Goal: Task Accomplishment & Management: Manage account settings

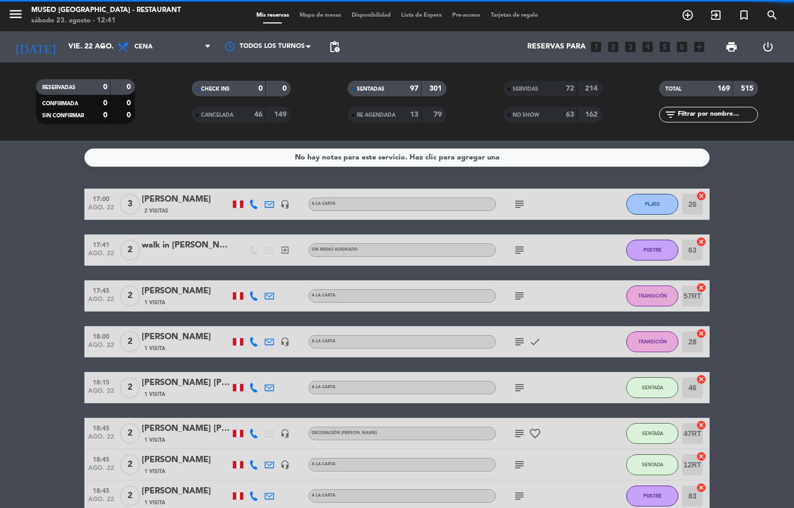
click at [321, 16] on span "Mapa de mesas" at bounding box center [320, 16] width 52 height 6
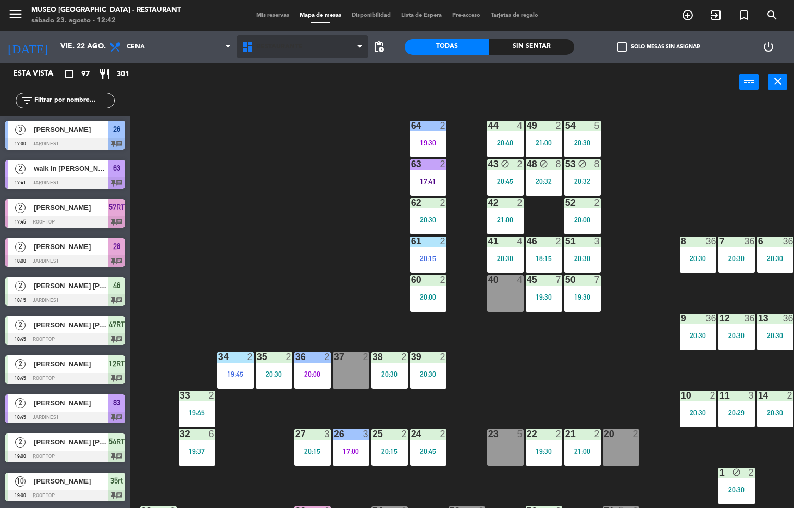
click at [295, 53] on span "Restaurante" at bounding box center [303, 46] width 132 height 23
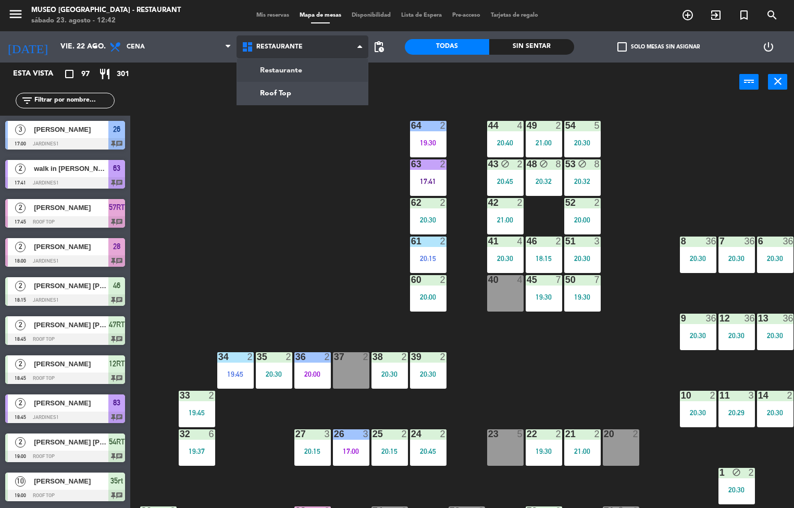
click at [311, 97] on ng-component "menu [GEOGRAPHIC_DATA] - Restaurant sábado 23. agosto - 12:42 Mis reservas Mapa…" at bounding box center [397, 254] width 794 height 509
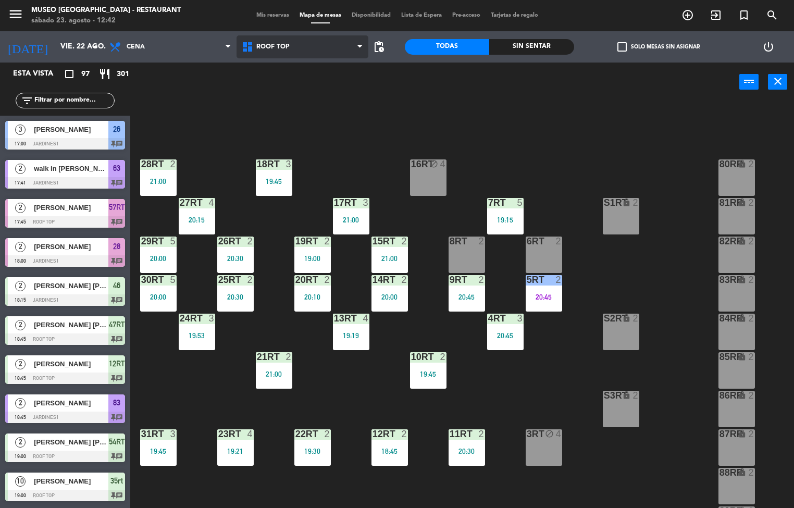
scroll to position [386, 0]
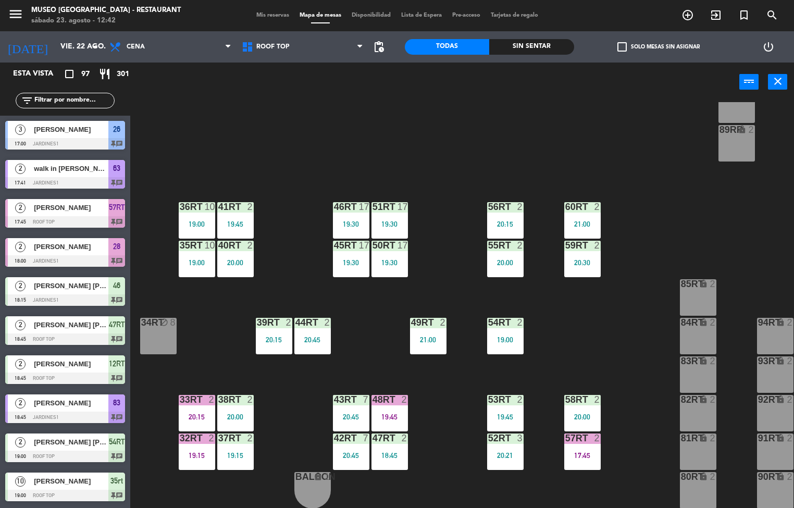
click at [196, 213] on div "36rt 10 19:00" at bounding box center [197, 220] width 36 height 36
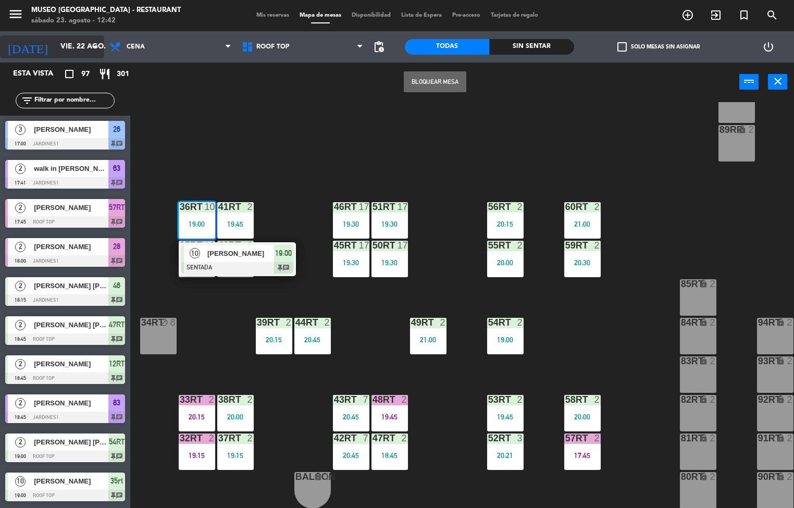
click at [77, 48] on input "vie. 22 ago." at bounding box center [104, 47] width 99 height 19
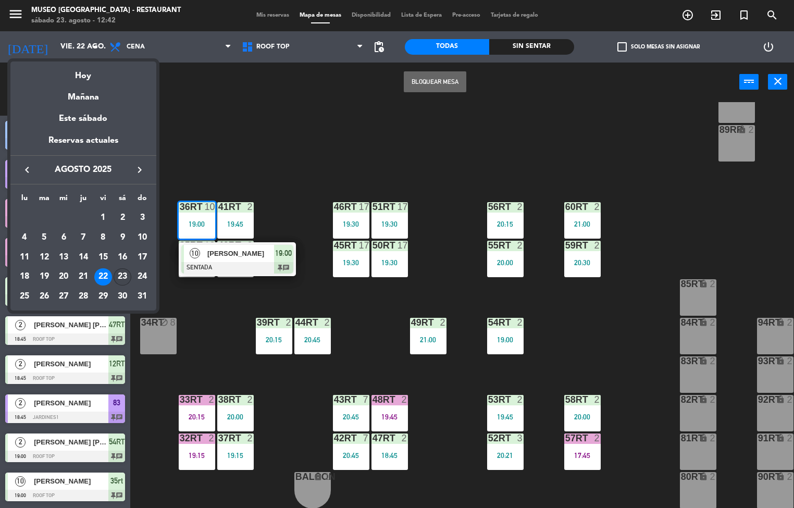
click at [122, 277] on div "23" at bounding box center [123, 277] width 18 height 18
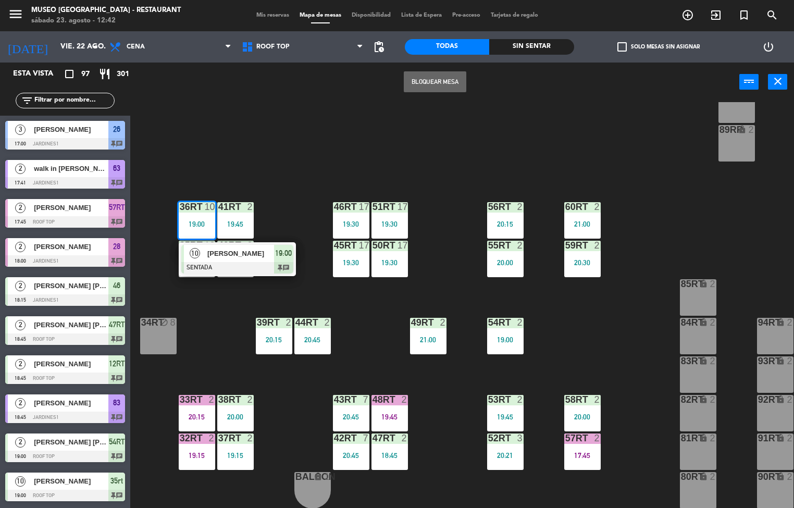
type input "sáb. 23 ago."
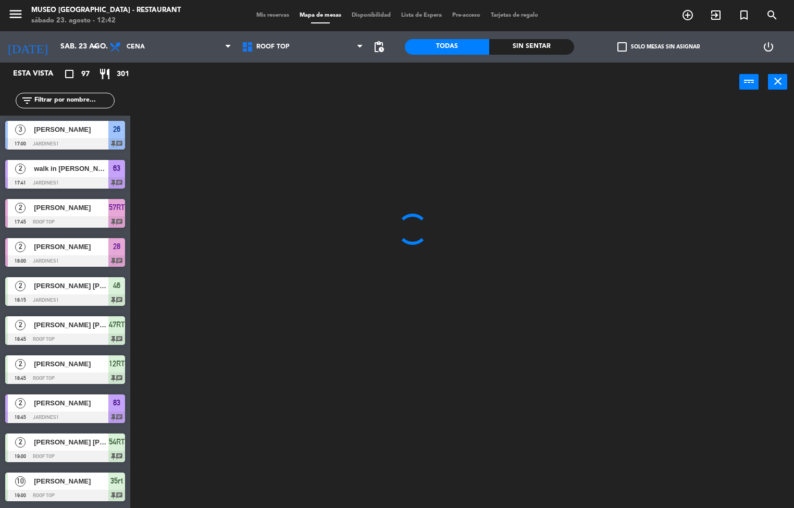
scroll to position [0, 0]
click at [203, 53] on span "Cena" at bounding box center [170, 46] width 132 height 23
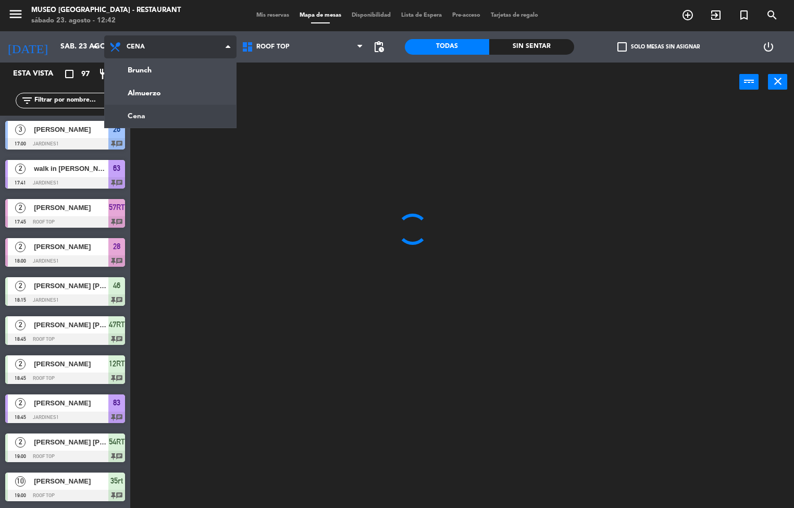
click at [185, 105] on ng-component "menu [GEOGRAPHIC_DATA] - Restaurant sábado 23. agosto - 12:42 Mis reservas Mapa…" at bounding box center [397, 254] width 794 height 509
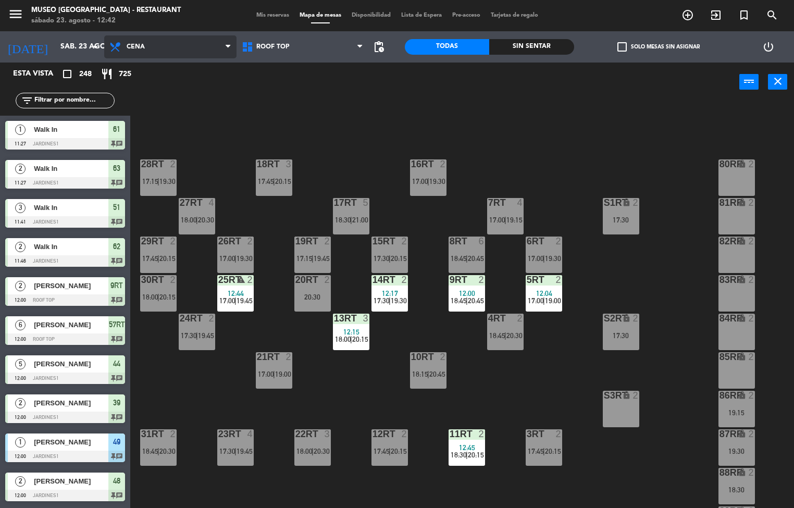
scroll to position [386, 0]
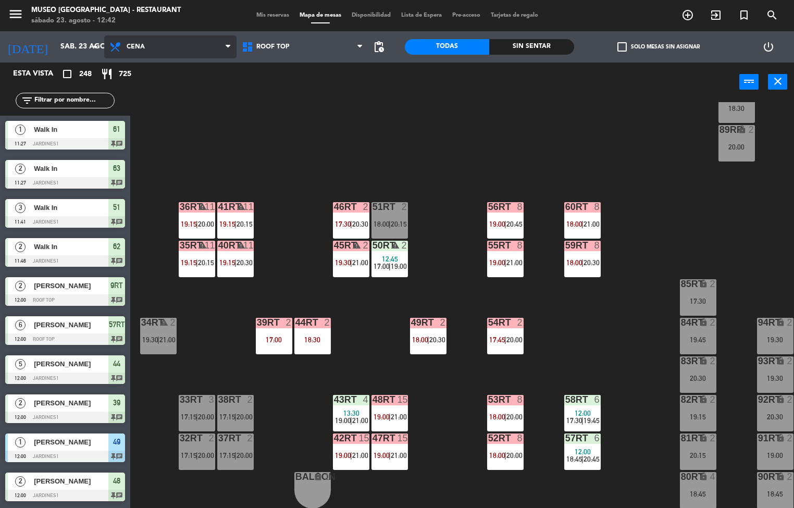
click at [173, 46] on span "Cena" at bounding box center [170, 46] width 132 height 23
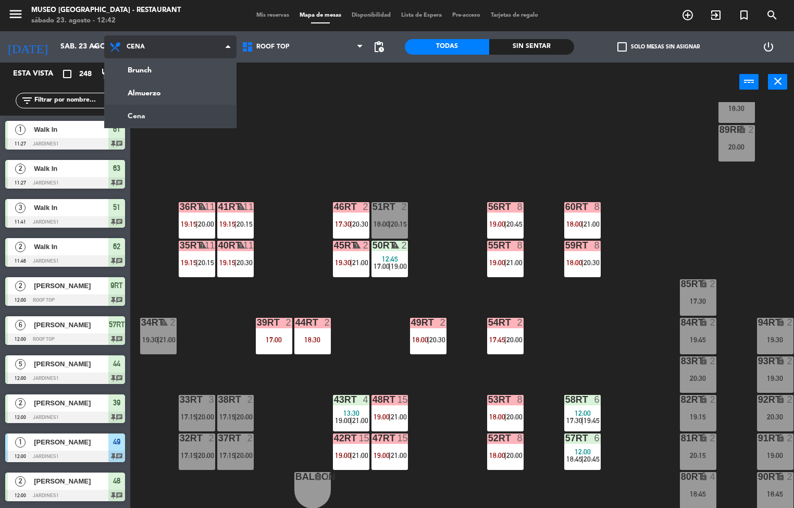
click at [190, 98] on ng-component "menu [GEOGRAPHIC_DATA] - Restaurant sábado 23. agosto - 12:42 Mis reservas Mapa…" at bounding box center [397, 254] width 794 height 509
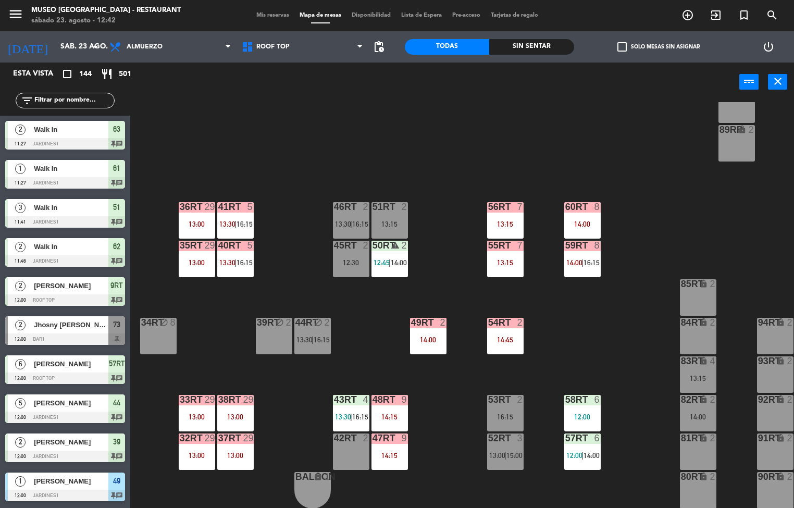
click at [180, 202] on div "36rt" at bounding box center [180, 206] width 1 height 9
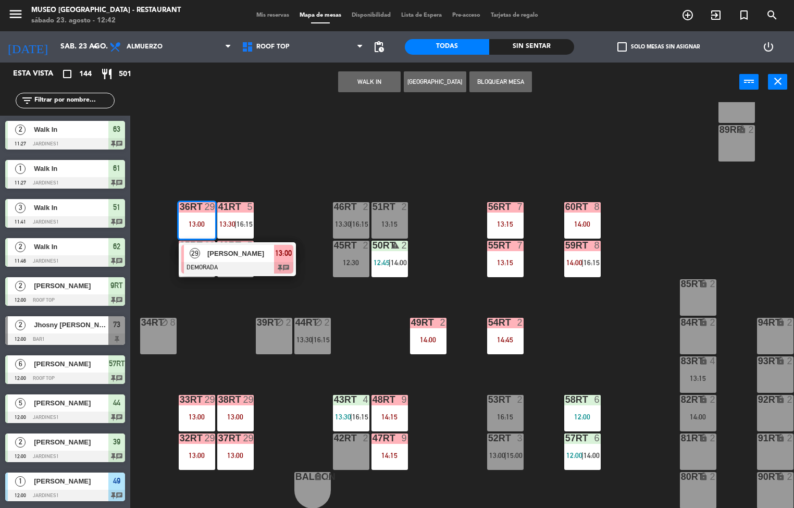
click at [299, 163] on div "18RT 6 13:30 16RT 6 13:30 28RT 2 15:15 80RR lock 2 27RT 6 13:15 7RT 4 13:45 S1R…" at bounding box center [466, 305] width 656 height 406
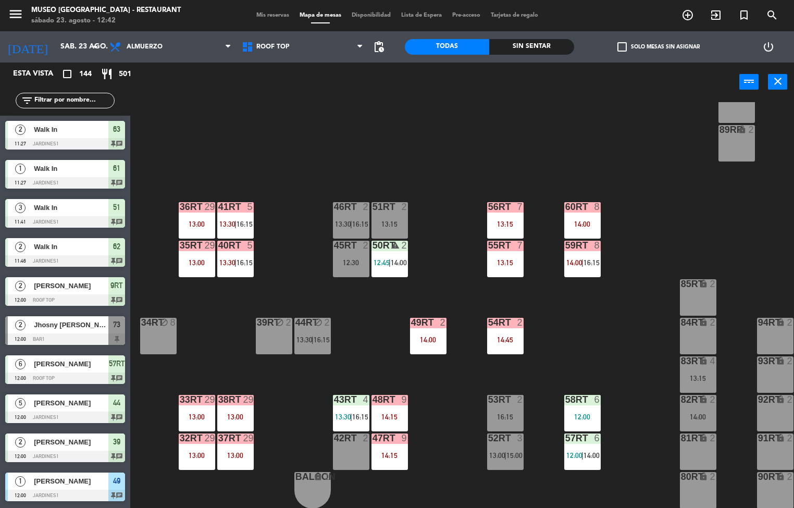
click at [232, 261] on span "13:30" at bounding box center [227, 262] width 16 height 8
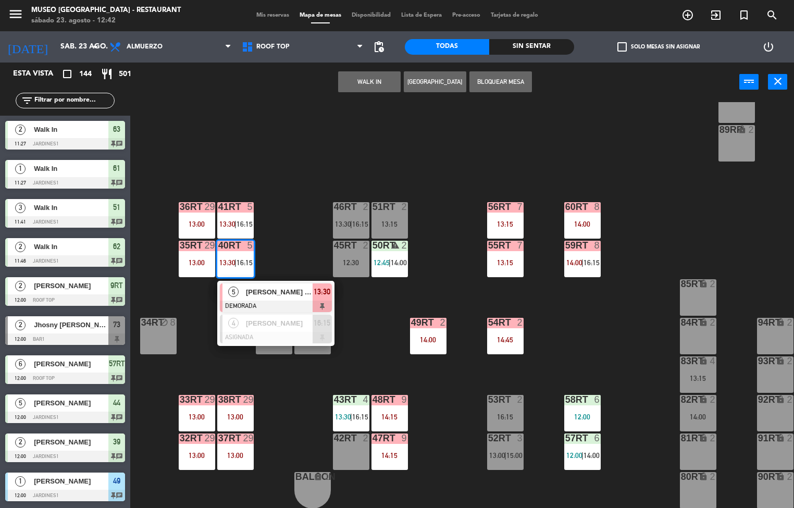
click at [283, 287] on span "[PERSON_NAME] [PERSON_NAME] [PERSON_NAME]" at bounding box center [279, 292] width 67 height 11
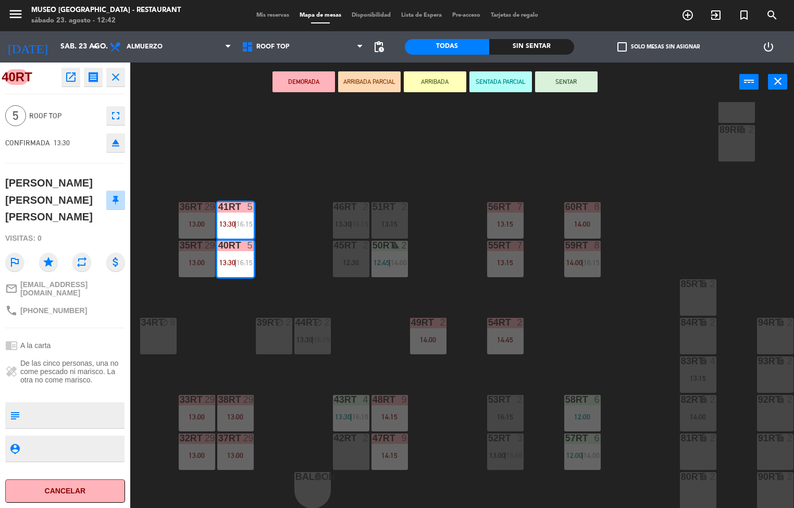
click at [343, 107] on div "18RT 6 13:30 16RT 6 13:30 28RT 2 15:15 80RR lock 2 27RT 6 13:15 7RT 4 13:45 S1R…" at bounding box center [466, 305] width 656 height 406
click at [188, 433] on div at bounding box center [196, 437] width 17 height 9
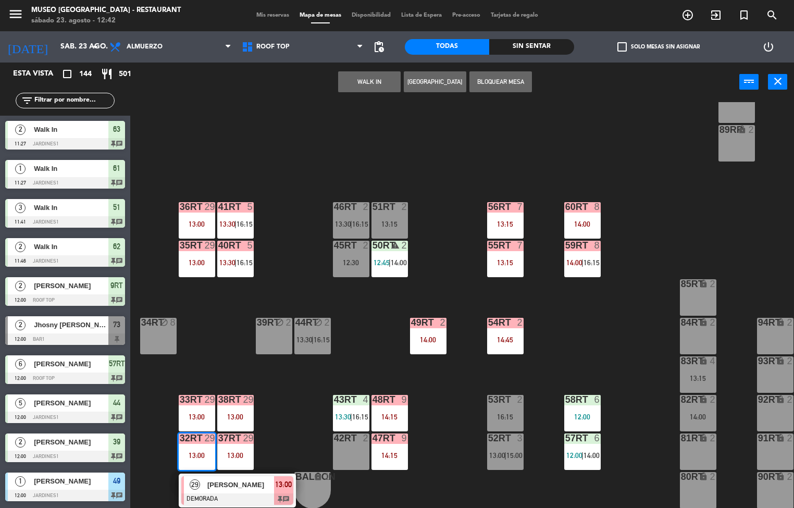
scroll to position [1, 0]
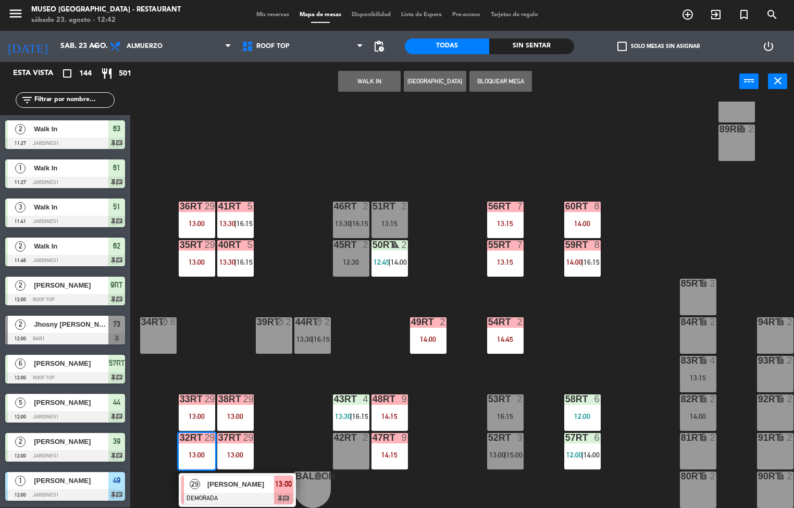
click at [250, 479] on span "[PERSON_NAME]" at bounding box center [240, 484] width 67 height 11
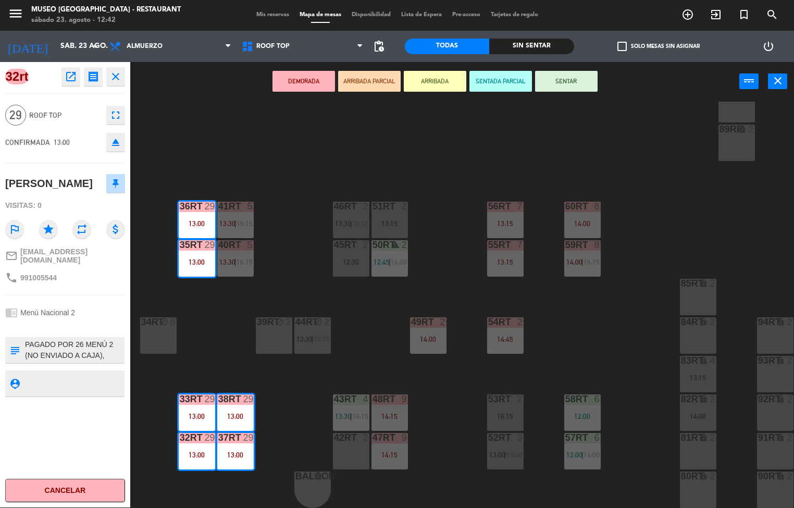
click at [72, 82] on icon "open_in_new" at bounding box center [71, 76] width 13 height 13
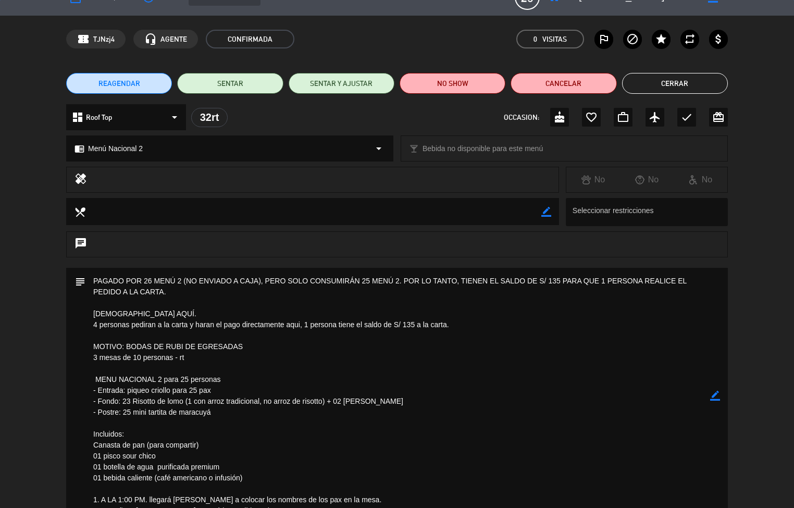
click at [32, 427] on div "subject border_color" at bounding box center [397, 398] width 794 height 261
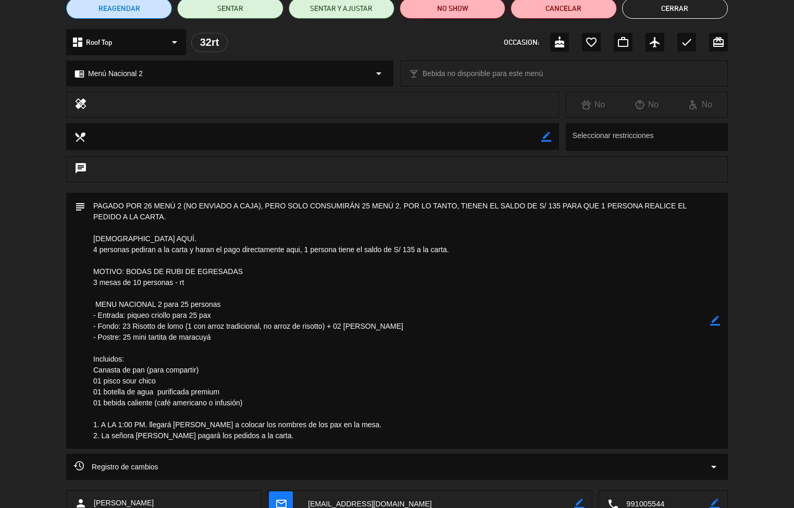
scroll to position [0, 0]
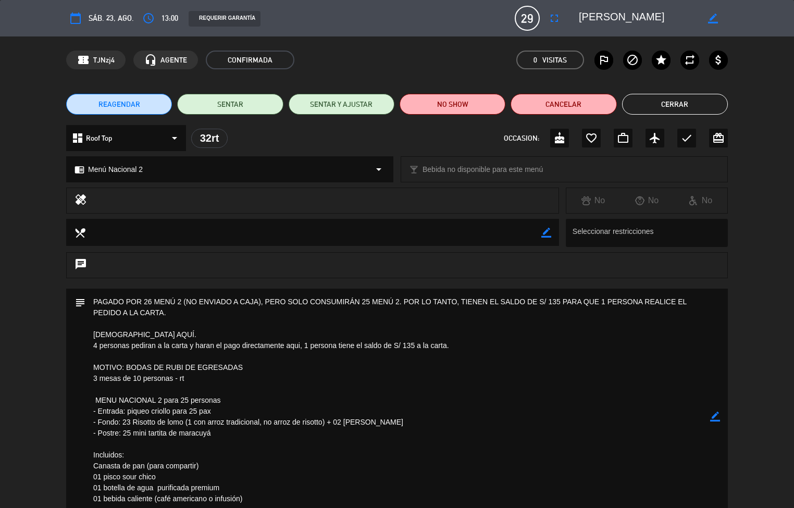
click at [688, 104] on button "Cerrar" at bounding box center [675, 104] width 106 height 21
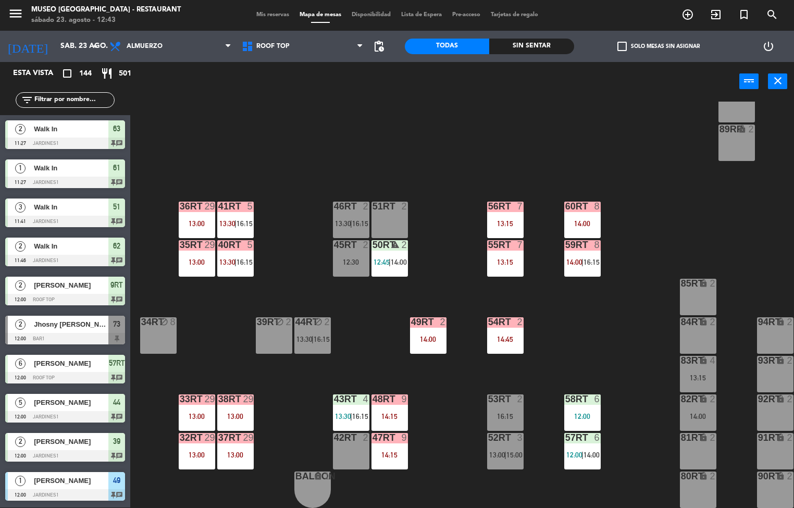
scroll to position [1, 0]
click at [451, 458] on div "18RT 6 13:30 16RT 6 13:30 28RT 2 15:15 80RR lock 2 27RT 6 13:15 7RT 4 13:45 S1R…" at bounding box center [466, 305] width 656 height 406
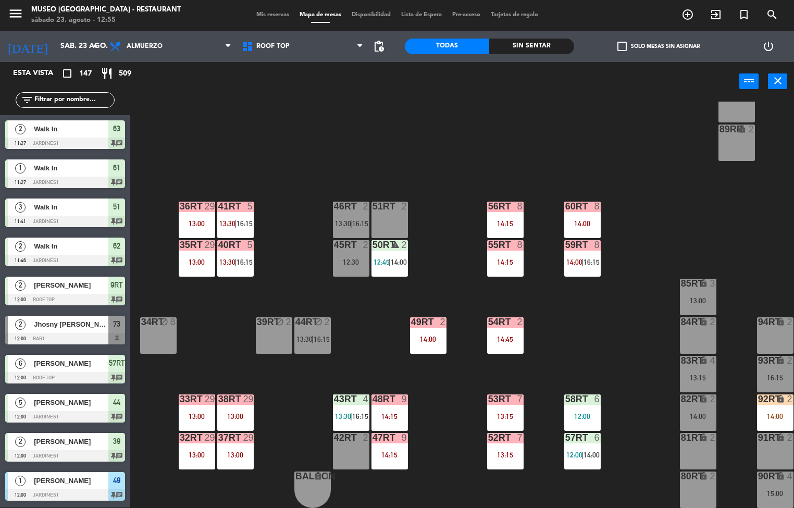
click at [230, 397] on div at bounding box center [235, 398] width 17 height 9
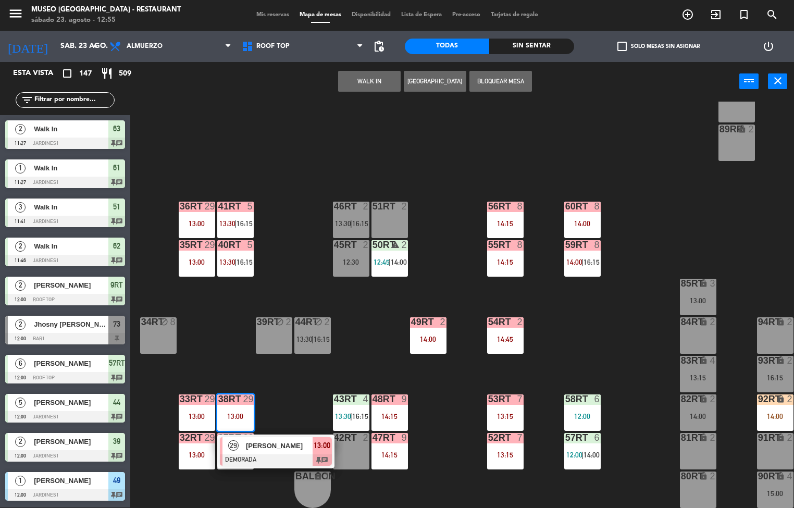
click at [272, 454] on div at bounding box center [276, 459] width 112 height 11
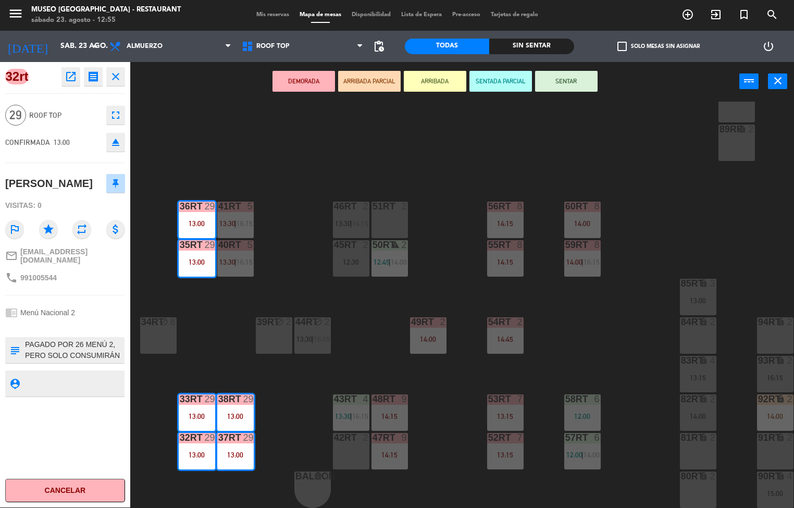
click at [65, 76] on icon "open_in_new" at bounding box center [71, 76] width 13 height 13
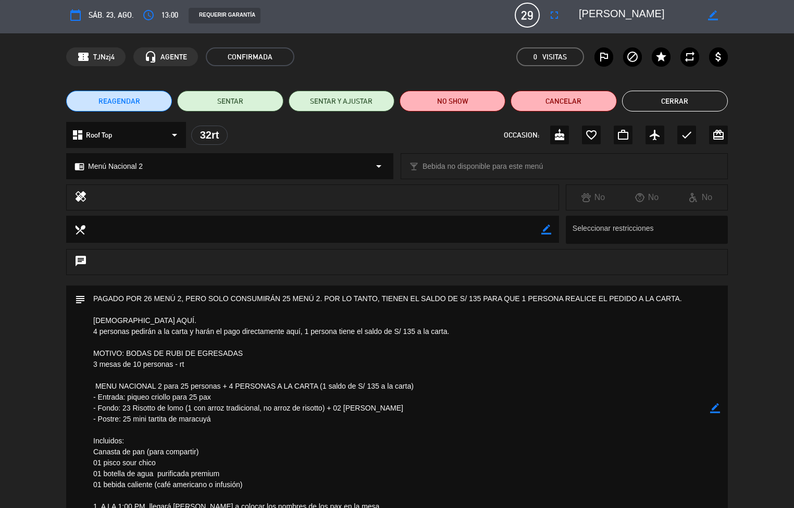
scroll to position [0, 0]
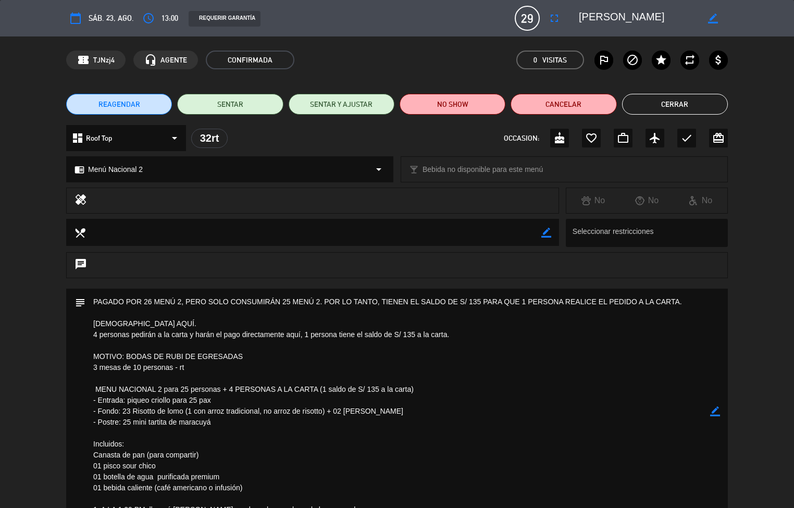
click at [672, 106] on button "Cerrar" at bounding box center [675, 104] width 106 height 21
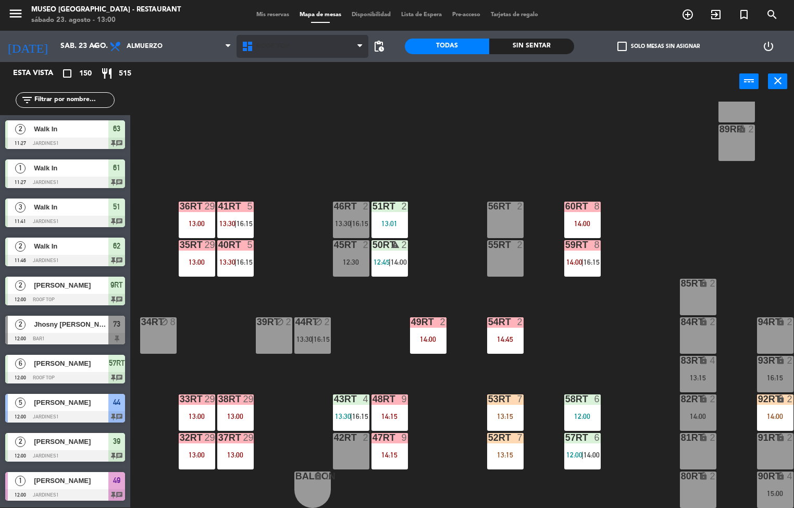
click at [285, 55] on span "Roof Top" at bounding box center [303, 46] width 132 height 23
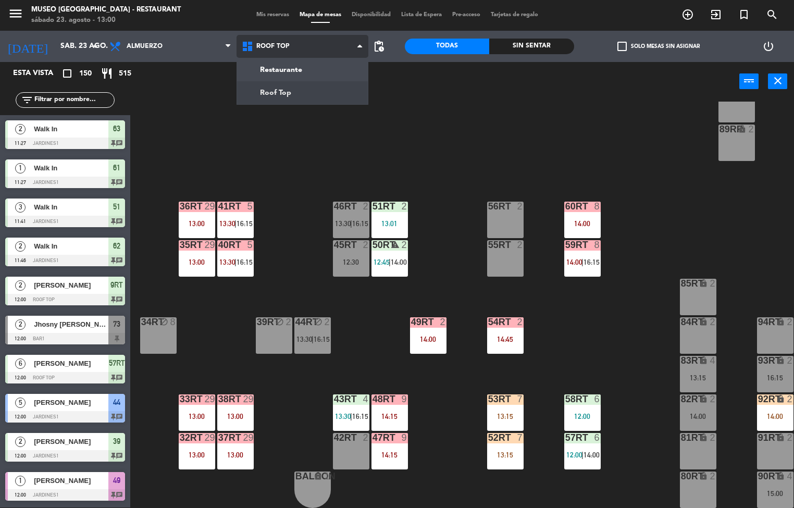
scroll to position [1, 0]
click at [207, 147] on div "18RT 6 13:30 16RT 6 13:30 28RT 2 15:15 80RR lock 2 27RT 2 13:45 7RT 4 13:45 S1R…" at bounding box center [466, 305] width 656 height 406
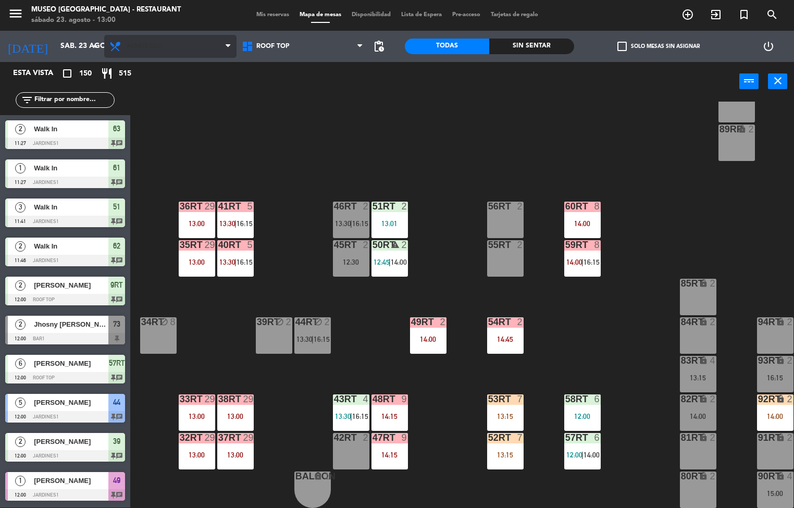
click at [188, 46] on span "Almuerzo" at bounding box center [170, 46] width 132 height 23
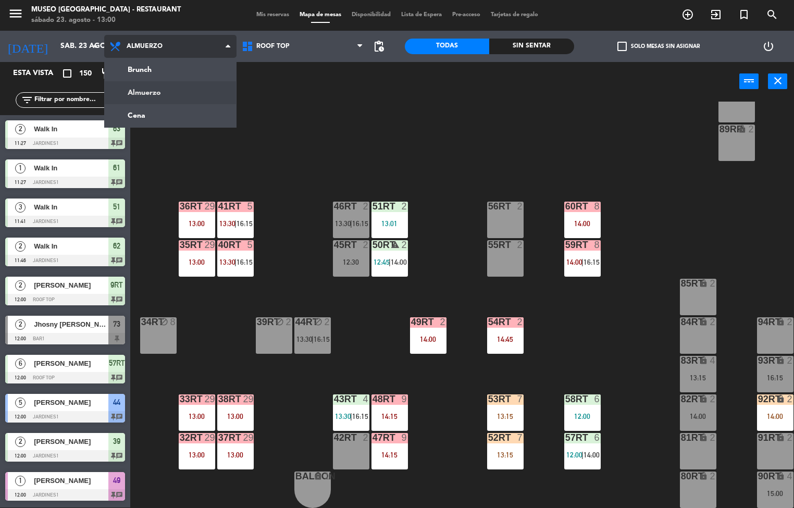
click at [184, 118] on ng-component "menu [GEOGRAPHIC_DATA] - Restaurant sábado 23. agosto - 13:00 Mis reservas Mapa…" at bounding box center [397, 253] width 794 height 509
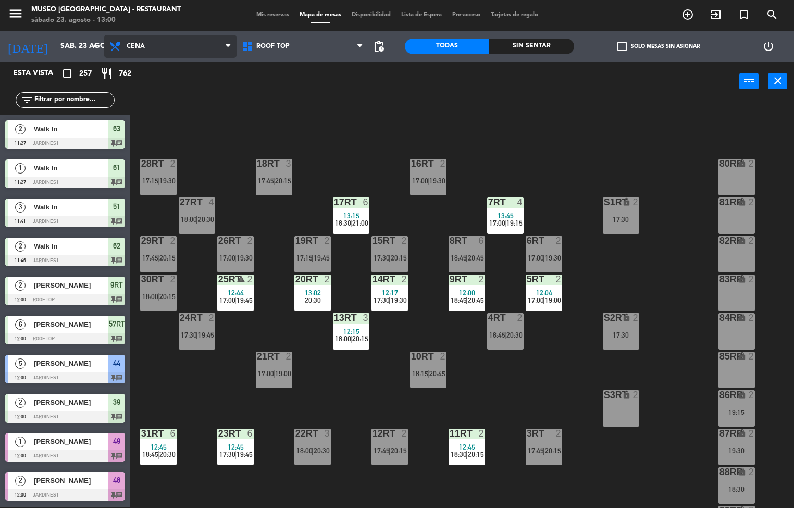
scroll to position [386, 0]
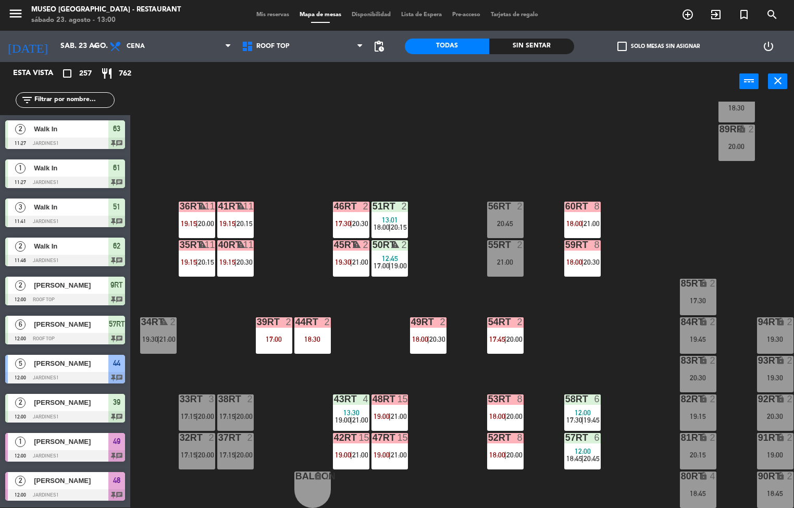
click at [208, 433] on div "2" at bounding box center [211, 437] width 6 height 9
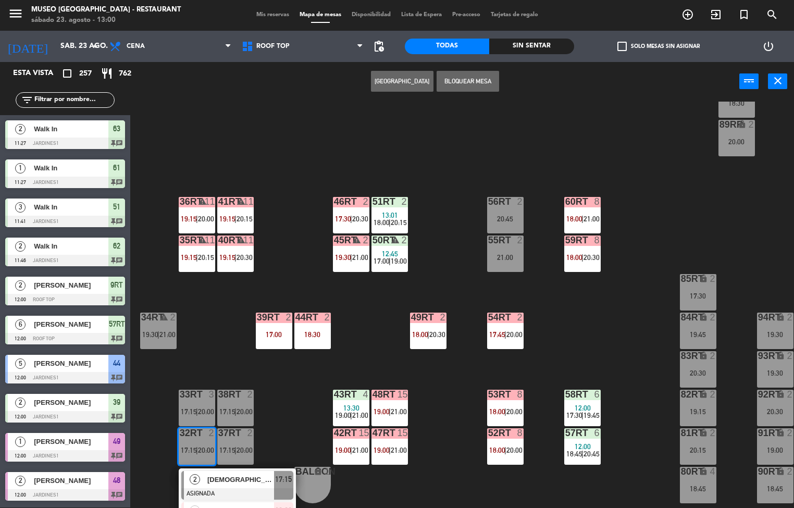
click at [297, 399] on div "18RT 3 17:45 | 20:15 16RT 2 17:00 | 19:30 28RT 2 17:15 | 19:30 80RR lock 2 27RT…" at bounding box center [466, 305] width 656 height 406
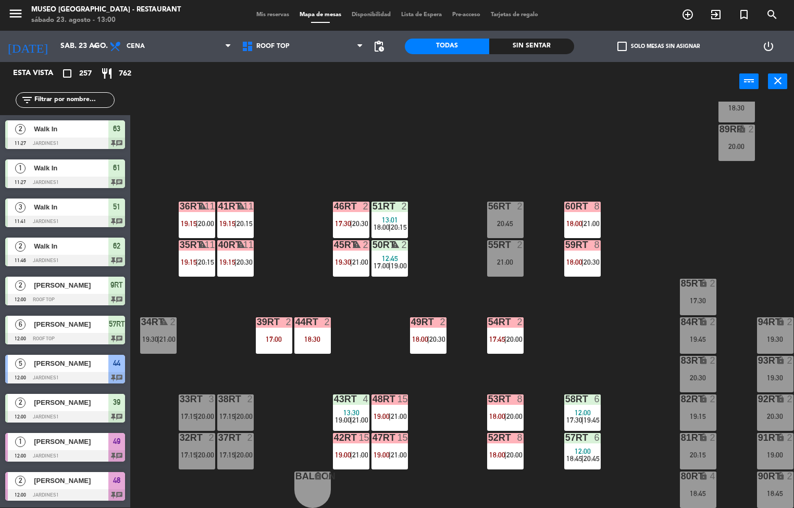
click at [191, 241] on div "warning" at bounding box center [196, 245] width 17 height 10
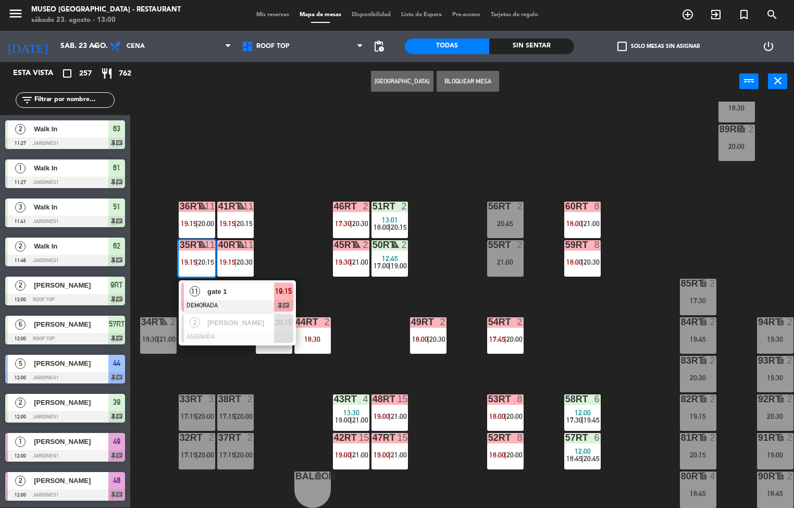
click at [257, 286] on span "gate 1" at bounding box center [240, 291] width 67 height 11
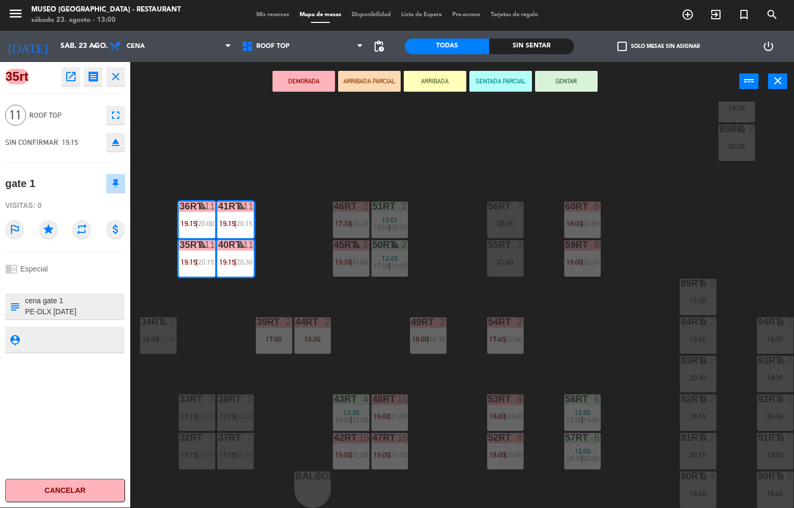
click at [68, 80] on icon "open_in_new" at bounding box center [71, 76] width 13 height 13
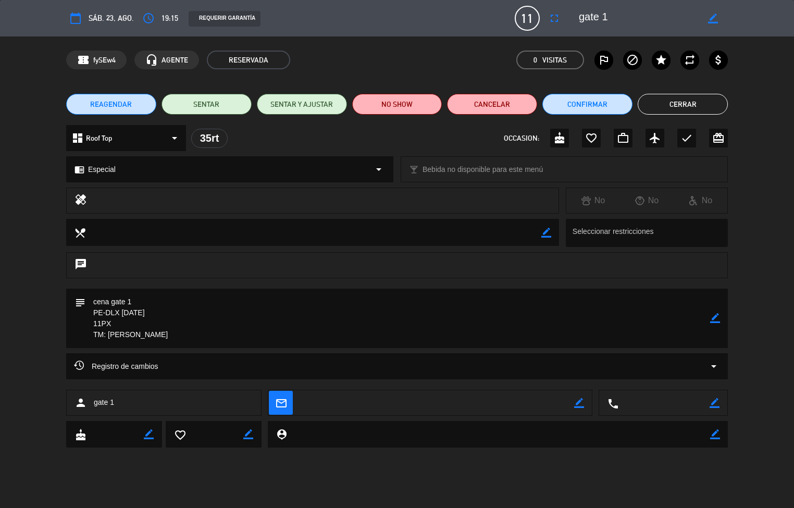
click at [680, 104] on button "Cerrar" at bounding box center [683, 104] width 90 height 21
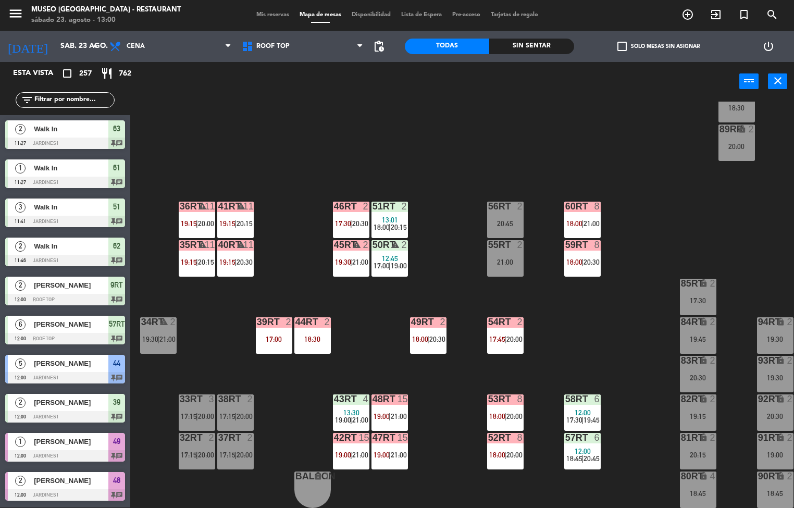
click at [276, 327] on div "39rt 2 17:00" at bounding box center [274, 335] width 36 height 36
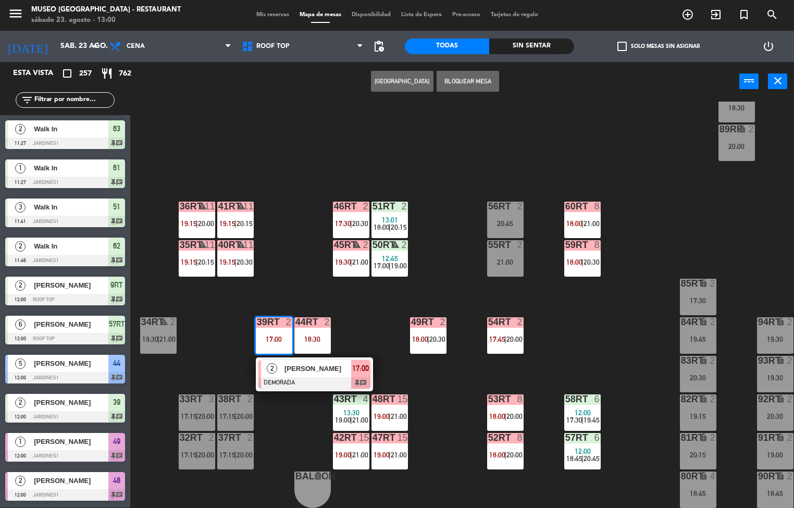
scroll to position [1, 0]
click at [381, 302] on div "18RT 3 17:45 | 20:15 16RT 2 17:00 | 19:30 28RT 2 17:15 | 19:30 80RR lock 2 27RT…" at bounding box center [466, 305] width 656 height 406
click at [350, 451] on span "|" at bounding box center [351, 455] width 2 height 8
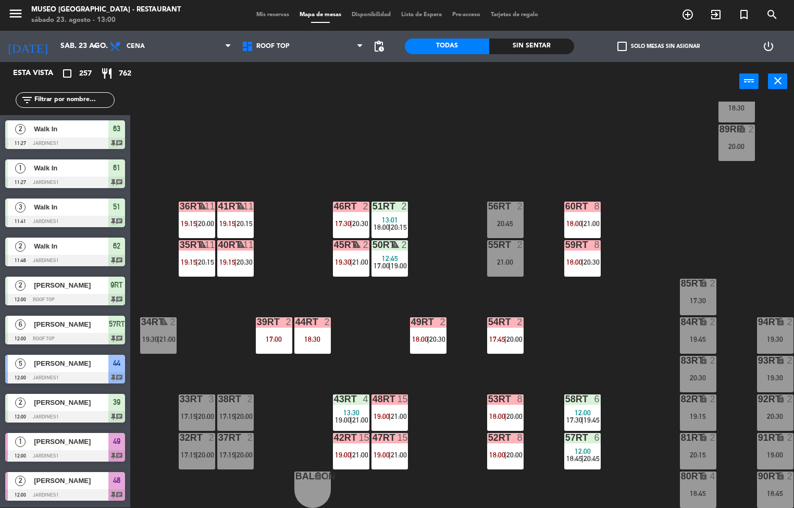
click at [289, 408] on div "18RT 3 17:45 | 20:15 16RT 2 17:00 | 19:30 28RT 2 17:15 | 19:30 80RR lock 2 27RT…" at bounding box center [466, 305] width 656 height 406
click at [343, 219] on span "17:30" at bounding box center [343, 223] width 16 height 8
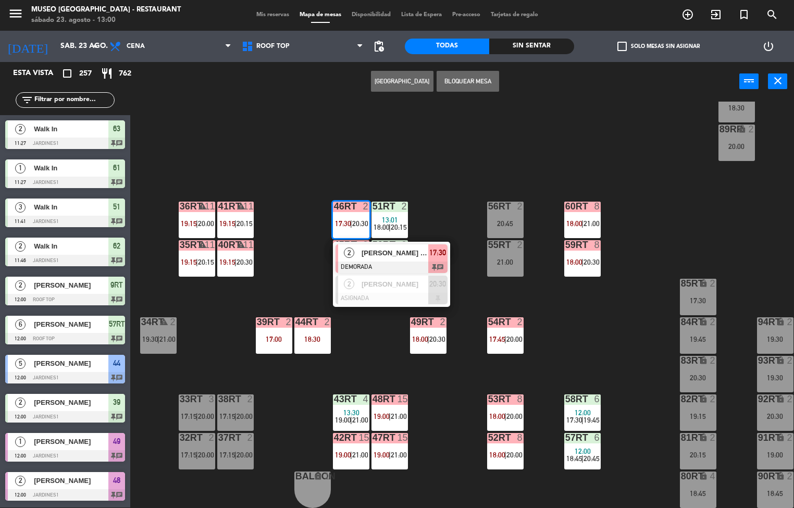
click at [418, 250] on span "[PERSON_NAME] De La [PERSON_NAME]" at bounding box center [395, 252] width 67 height 11
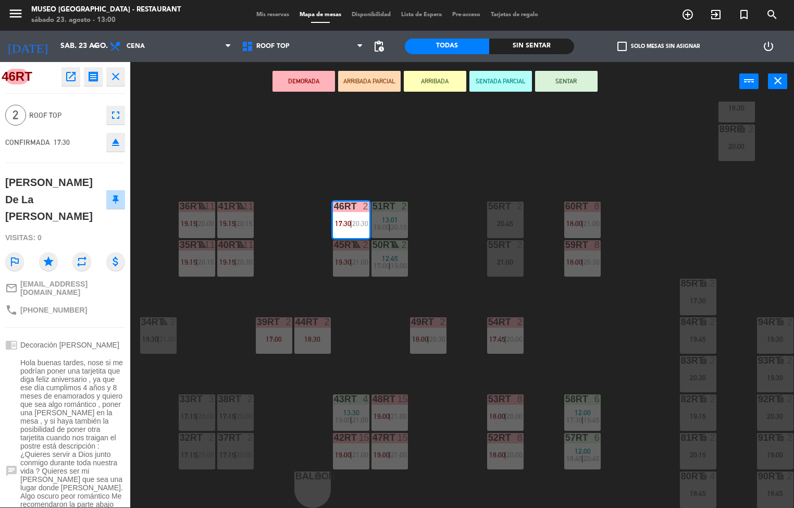
click at [52, 447] on span "Hola buenas tardes, nose si me podrían poner una tarjetita que diga feliz anive…" at bounding box center [72, 470] width 105 height 225
click at [58, 407] on span "Hola buenas tardes, nose si me podrían poner una tarjetita que diga feliz anive…" at bounding box center [72, 470] width 105 height 225
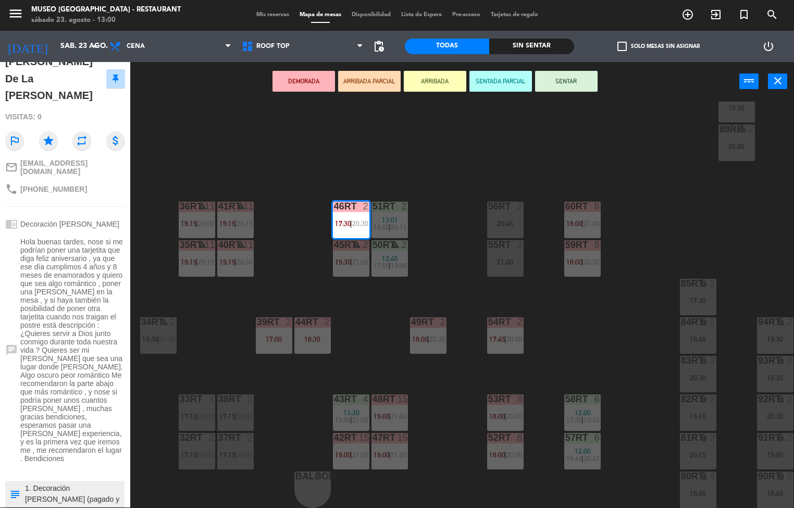
click at [380, 353] on div "18RT 3 17:45 | 20:15 16RT 2 17:00 | 19:30 28RT 2 17:15 | 19:30 80RR lock 2 27RT…" at bounding box center [466, 305] width 656 height 406
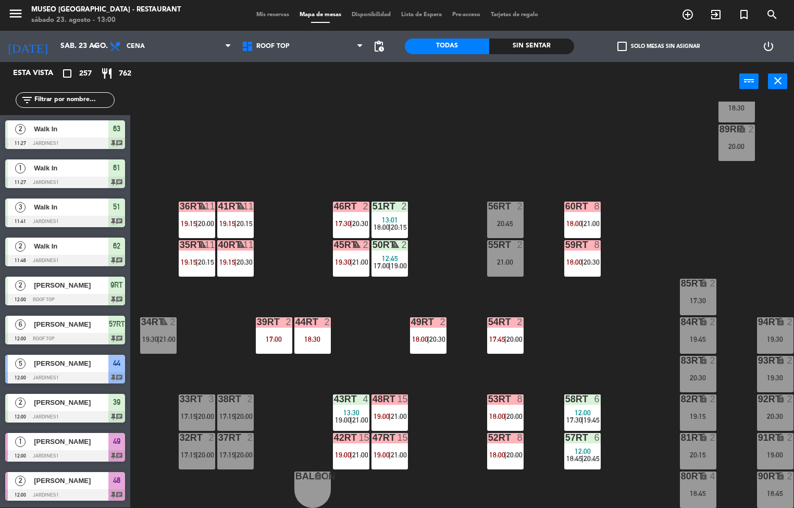
scroll to position [1, 0]
click at [584, 212] on div "60RT 8 18:00 | 21:00" at bounding box center [582, 220] width 36 height 36
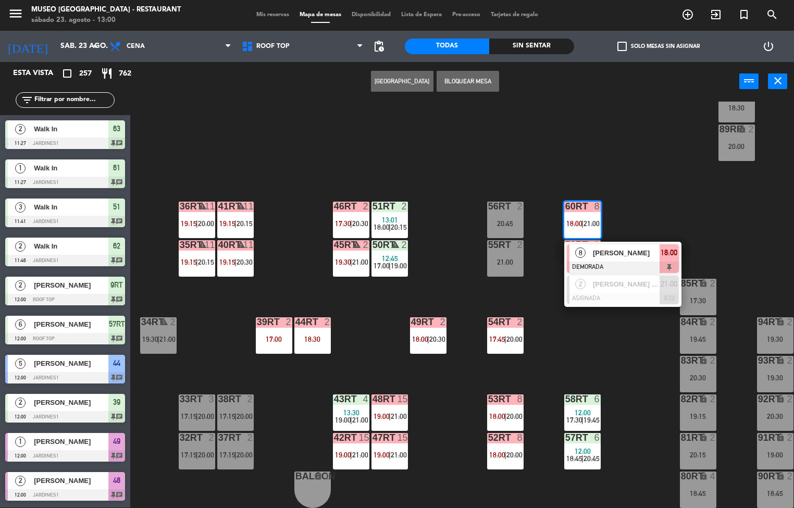
click at [662, 184] on div "18RT 3 17:45 | 20:15 16RT 2 17:00 | 19:30 28RT 2 17:15 | 19:30 80RR lock 2 27RT…" at bounding box center [466, 305] width 656 height 406
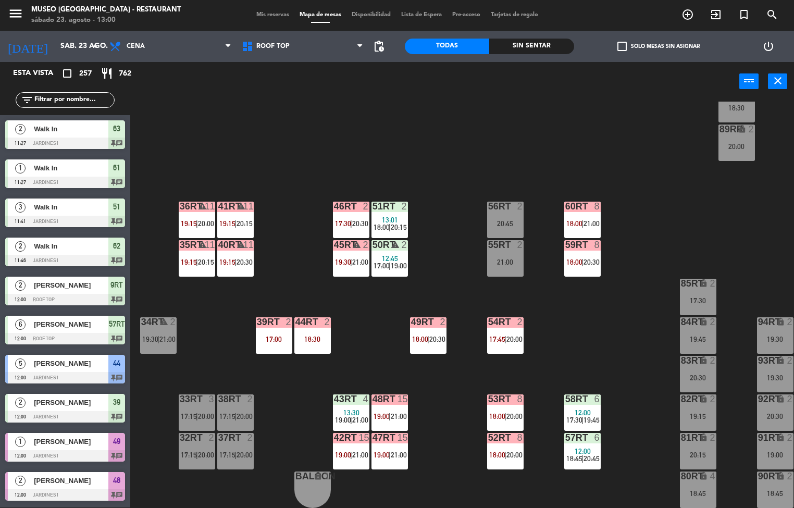
click at [505, 394] on div at bounding box center [505, 398] width 17 height 9
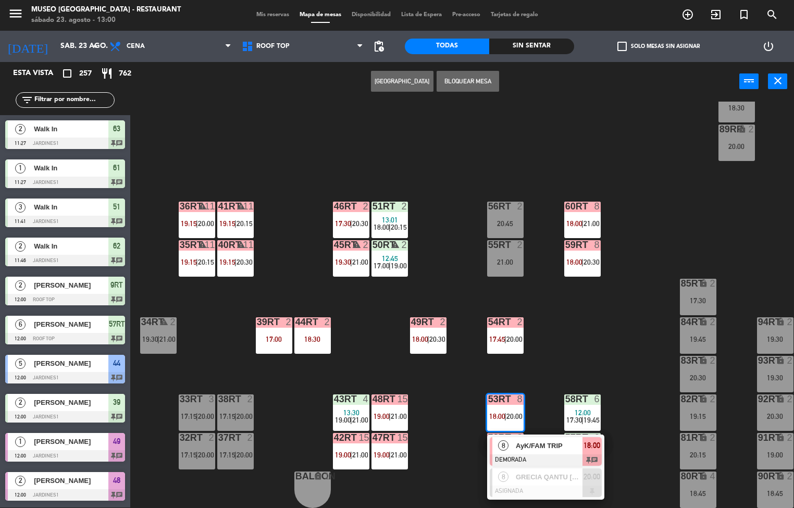
click at [540, 440] on span "AyK/FAM TRIP" at bounding box center [549, 445] width 67 height 11
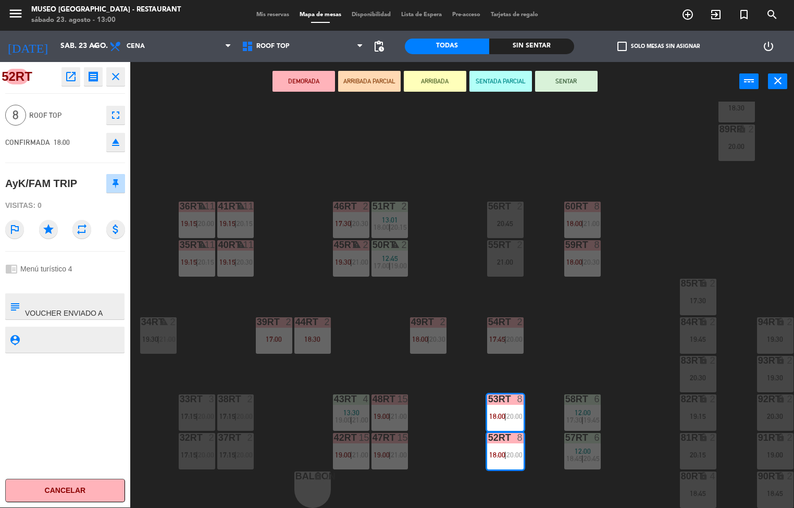
scroll to position [0, 0]
click at [102, 319] on div at bounding box center [74, 306] width 100 height 26
click at [226, 130] on div "18RT 3 17:45 | 20:15 16RT 2 17:00 | 19:30 28RT 2 17:15 | 19:30 80RR lock 2 27RT…" at bounding box center [466, 305] width 656 height 406
click at [162, 41] on span "Cena" at bounding box center [170, 46] width 132 height 23
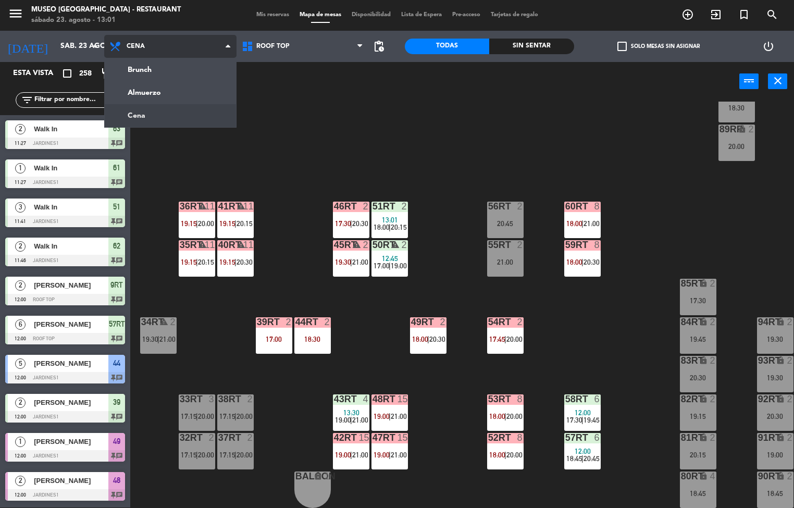
click at [206, 49] on span "Cena" at bounding box center [170, 46] width 132 height 23
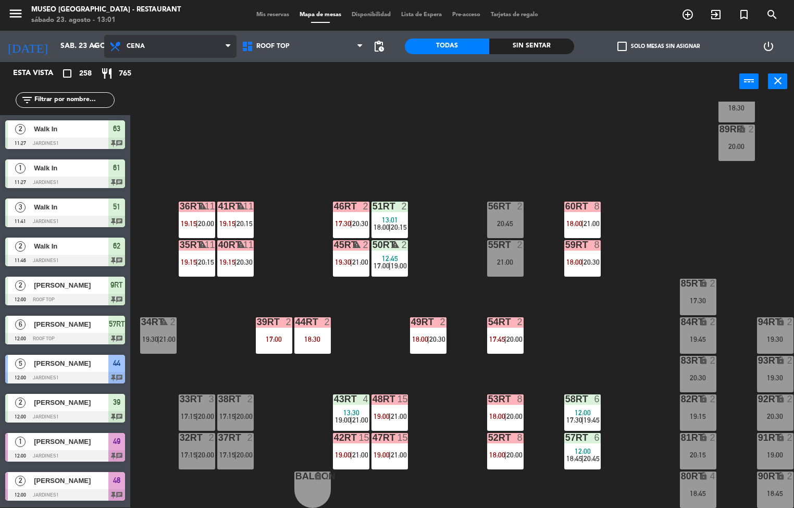
click at [208, 40] on span "Cena" at bounding box center [170, 46] width 132 height 23
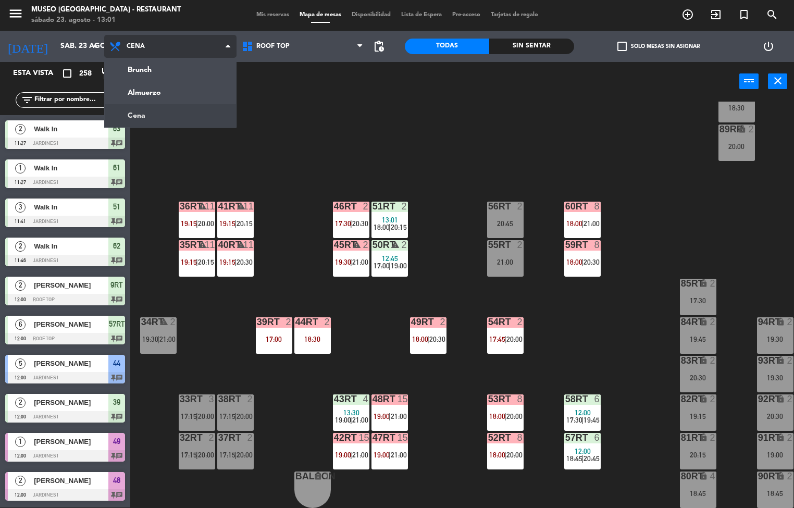
scroll to position [1, 0]
click at [187, 91] on ng-component "menu [GEOGRAPHIC_DATA] - Restaurant sábado 23. agosto - 13:01 Mis reservas Mapa…" at bounding box center [397, 253] width 794 height 509
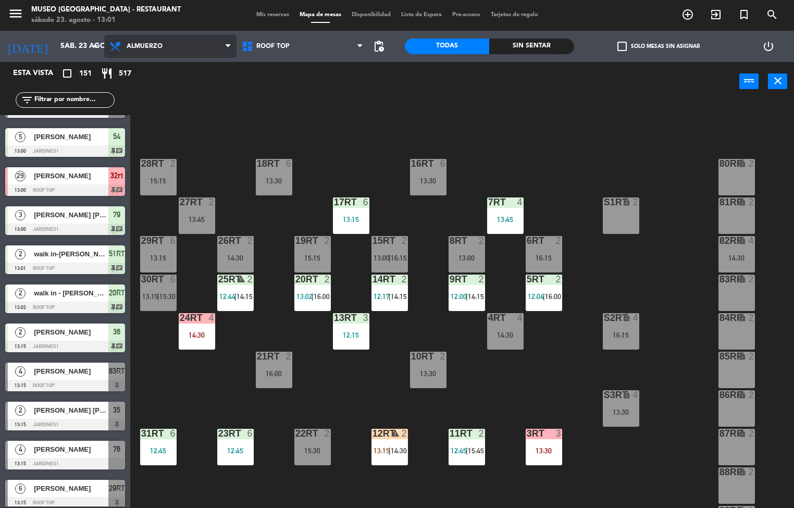
scroll to position [1415, 0]
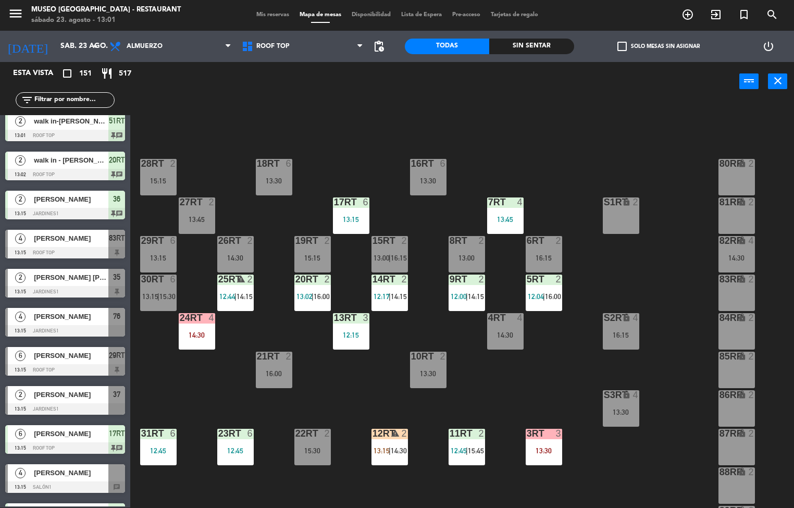
click at [42, 473] on span "[PERSON_NAME]" at bounding box center [71, 472] width 75 height 11
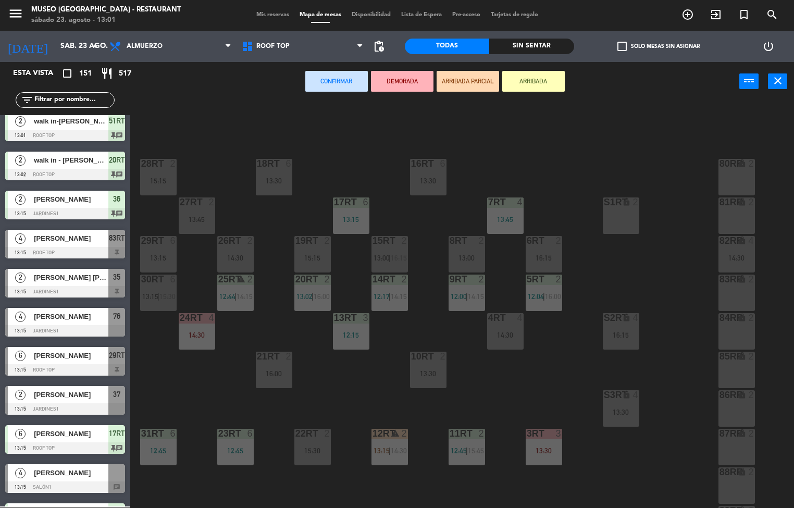
scroll to position [0, 0]
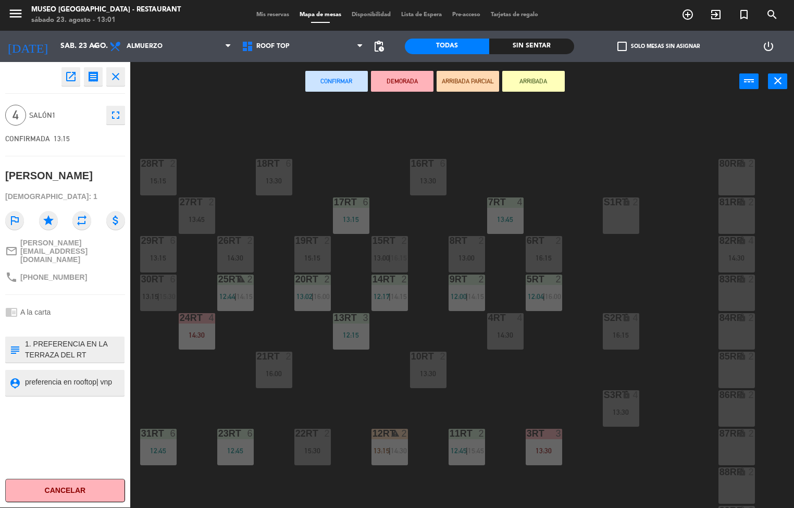
click at [119, 78] on icon "close" at bounding box center [115, 76] width 13 height 13
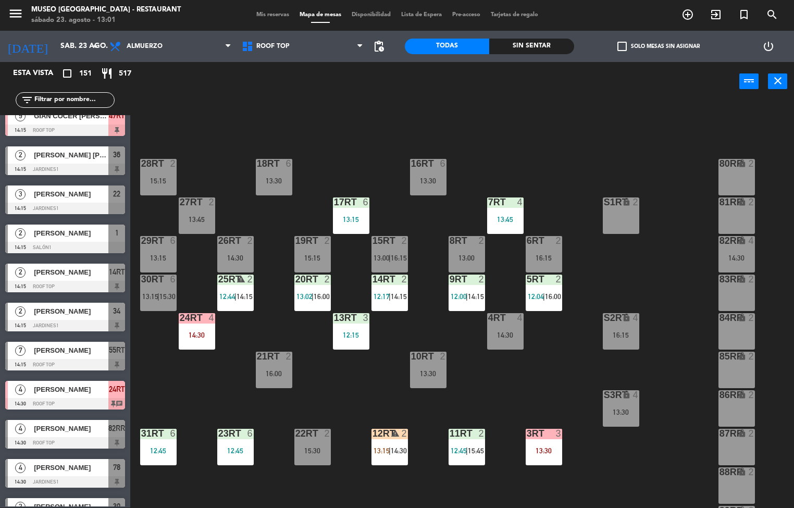
scroll to position [3516, 0]
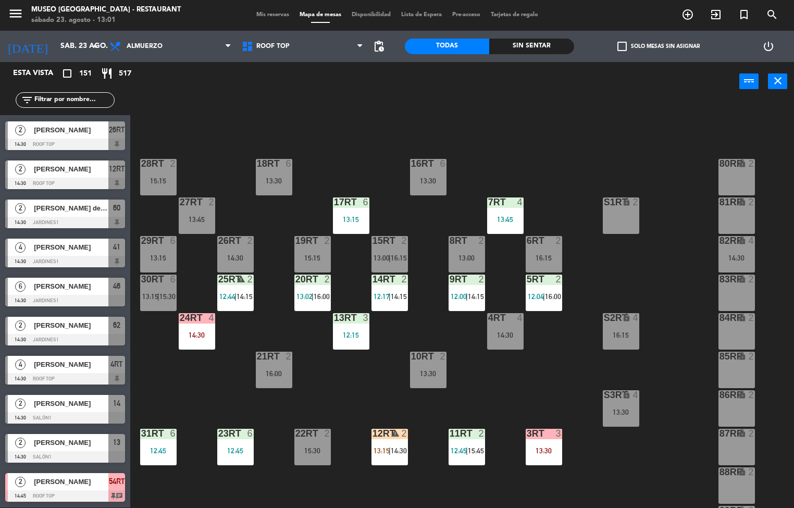
click at [76, 417] on div at bounding box center [65, 417] width 120 height 11
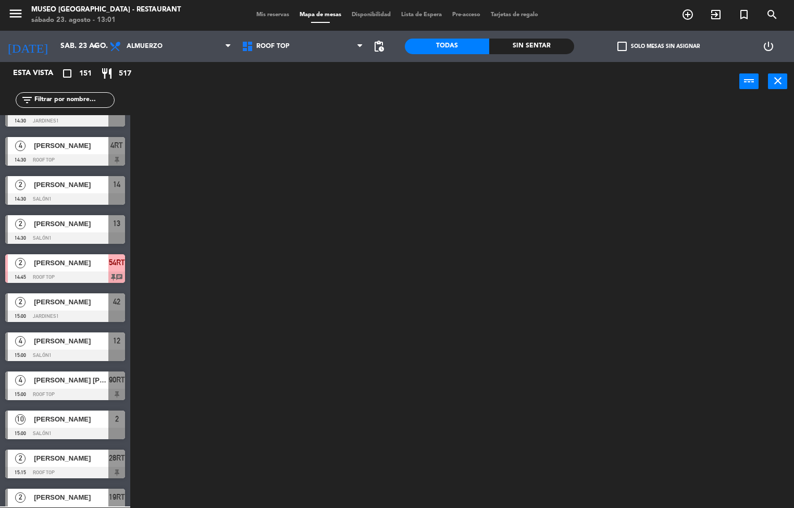
scroll to position [0, 0]
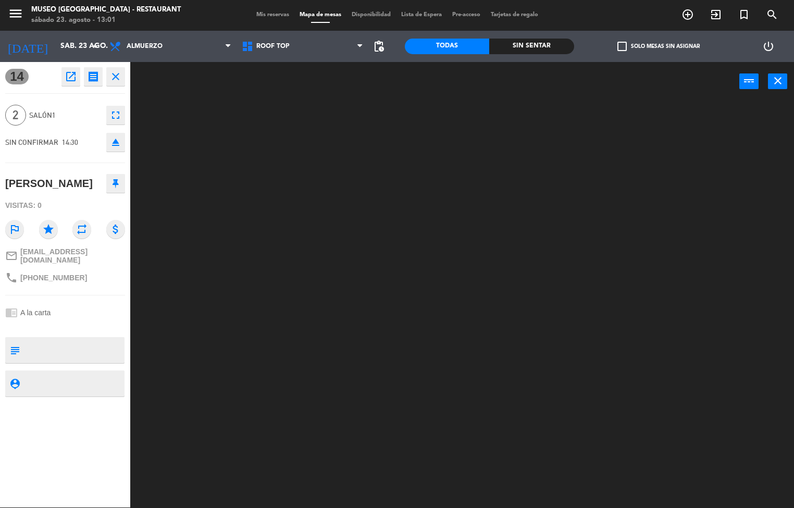
click at [119, 73] on icon "close" at bounding box center [115, 76] width 13 height 13
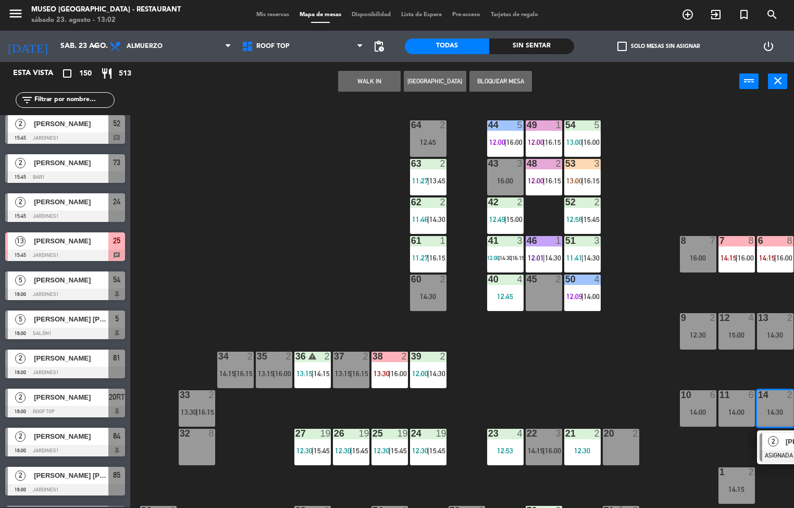
scroll to position [5466, 0]
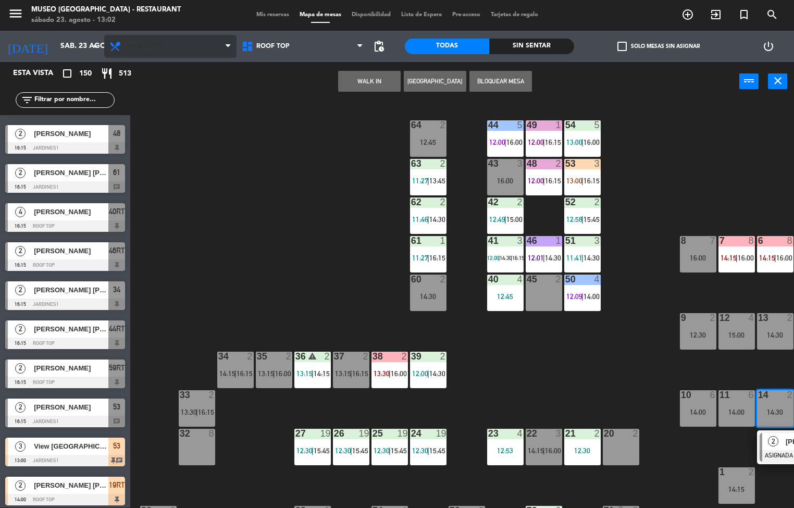
click at [184, 40] on span "Almuerzo" at bounding box center [170, 46] width 132 height 23
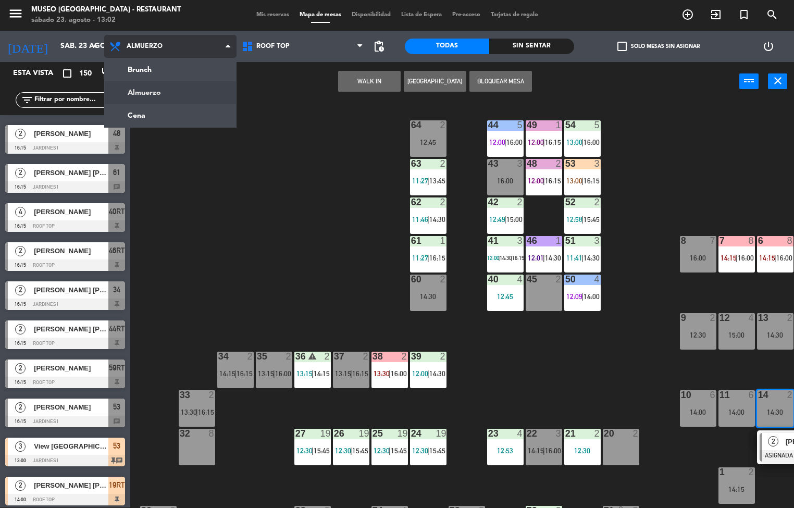
click at [181, 116] on ng-component "menu [GEOGRAPHIC_DATA] - Restaurant sábado 23. agosto - 13:02 Mis reservas Mapa…" at bounding box center [397, 253] width 794 height 509
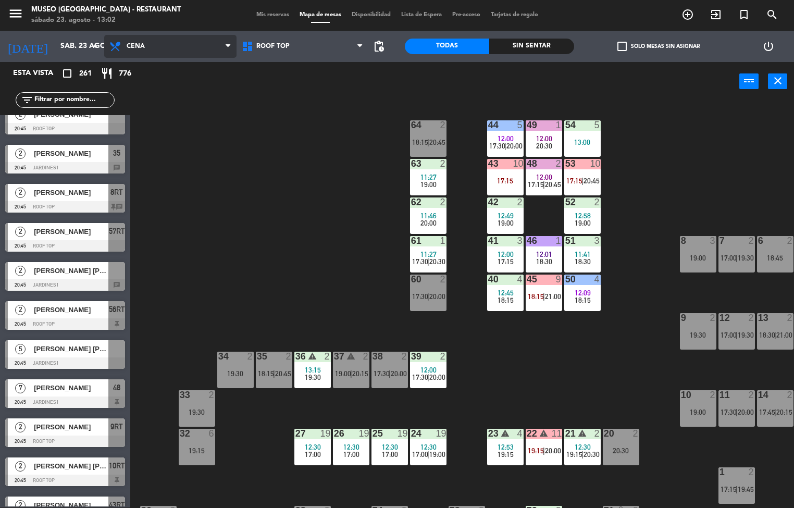
scroll to position [9236, 0]
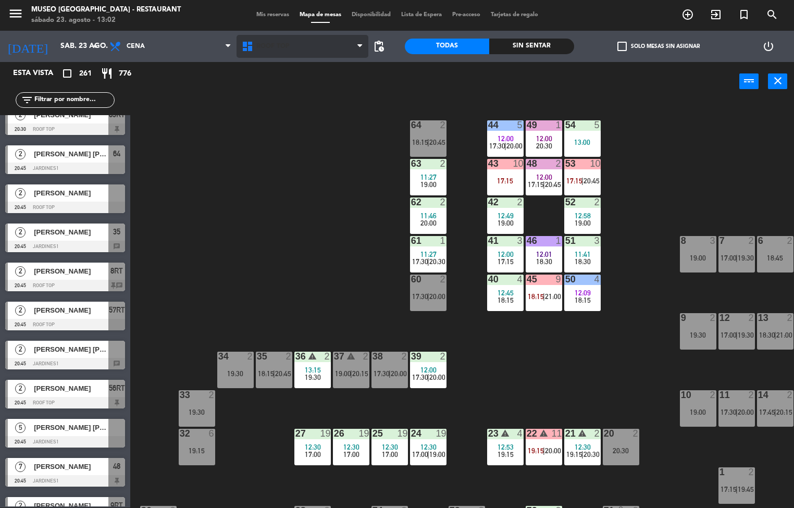
click at [318, 52] on span "Roof Top" at bounding box center [303, 46] width 132 height 23
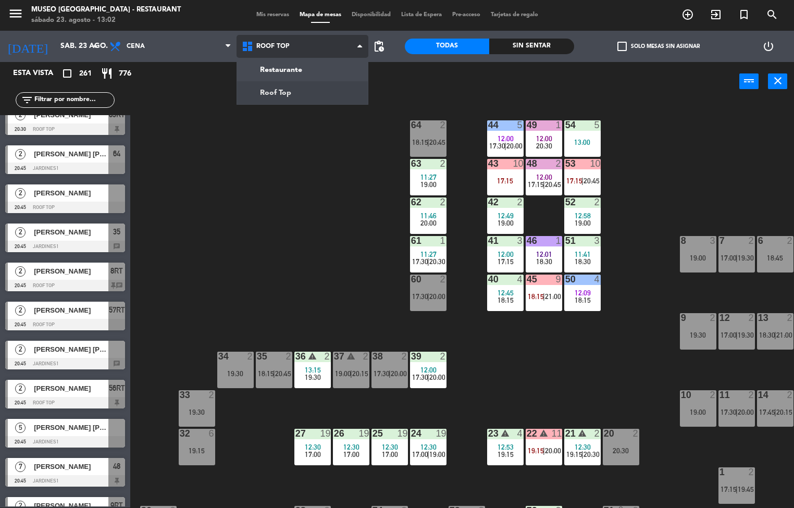
click at [305, 94] on ng-component "menu [GEOGRAPHIC_DATA] - Restaurant sábado 23. agosto - 13:02 Mis reservas Mapa…" at bounding box center [397, 253] width 794 height 509
